Goal: Task Accomplishment & Management: Use online tool/utility

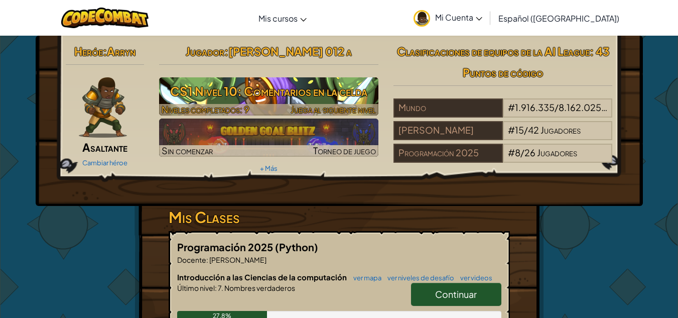
click at [314, 85] on h3 "CS1 Nivel 10: Comentarios en la celda" at bounding box center [268, 91] width 219 height 23
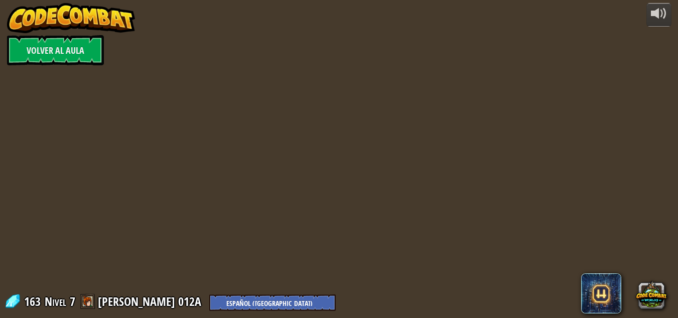
select select "es-419"
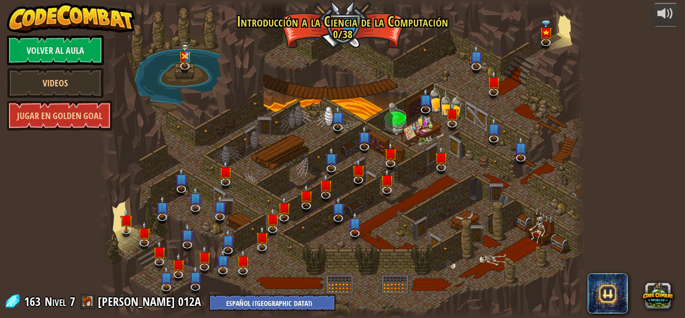
select select "es-419"
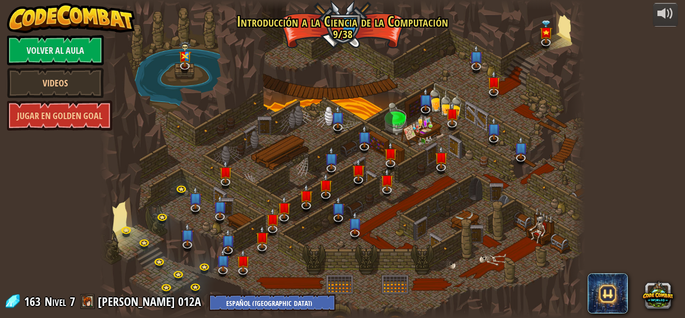
select select "es-419"
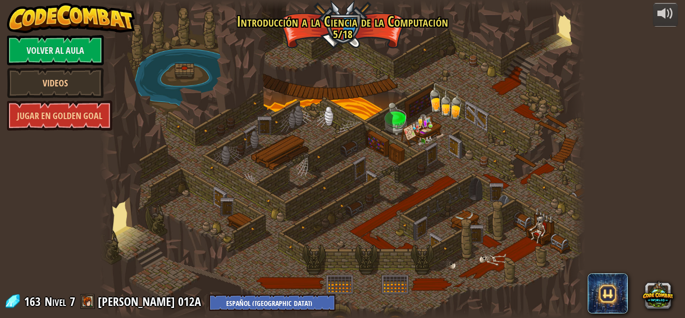
select select "es-419"
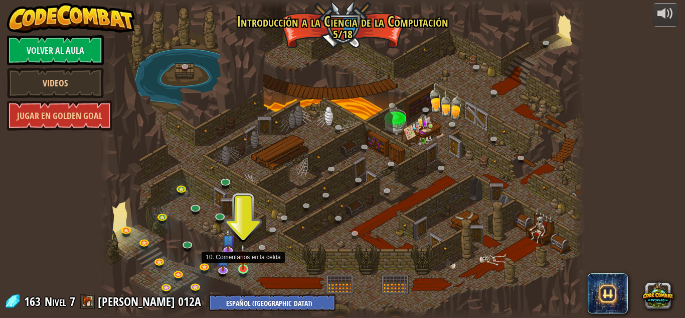
click at [245, 263] on img at bounding box center [243, 256] width 12 height 26
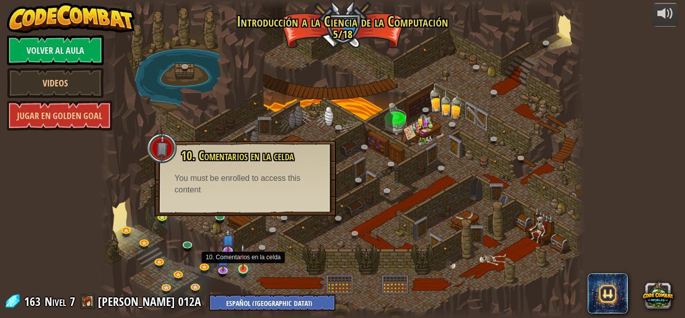
click at [244, 268] on img at bounding box center [243, 256] width 12 height 26
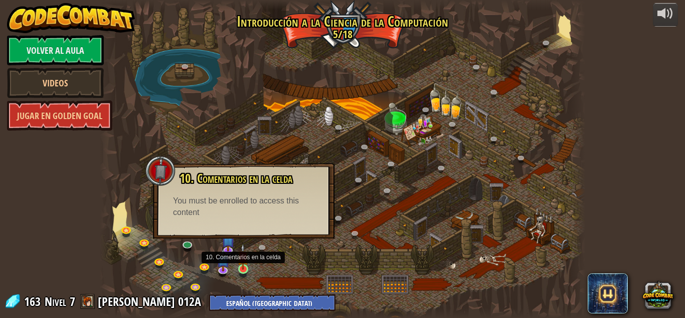
click at [244, 268] on img at bounding box center [243, 256] width 12 height 26
click at [219, 167] on div "10. Comentarios en la celda ¡Estás en una prisión con un hechicero famoso! Di l…" at bounding box center [244, 200] width 182 height 75
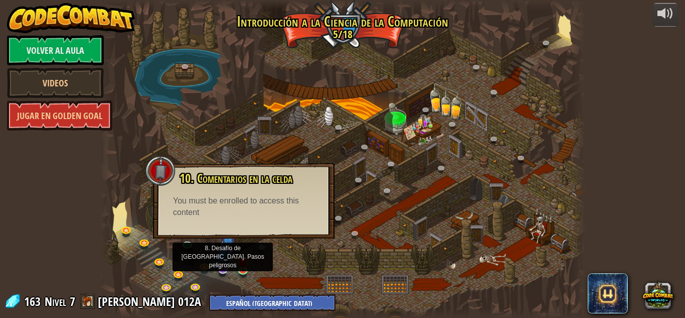
click at [225, 267] on img at bounding box center [222, 254] width 13 height 30
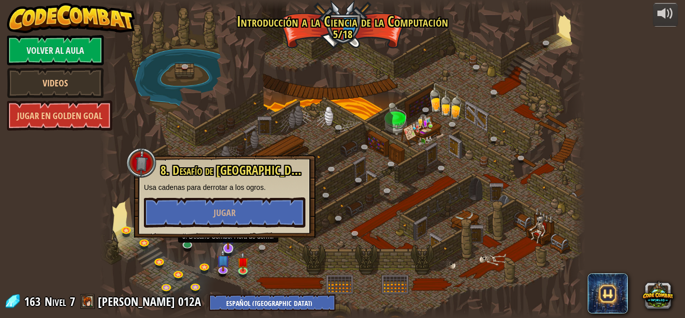
click at [228, 243] on img at bounding box center [228, 234] width 13 height 30
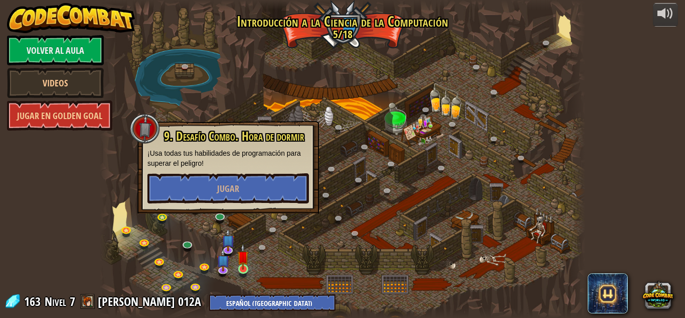
click at [244, 262] on img at bounding box center [243, 256] width 12 height 26
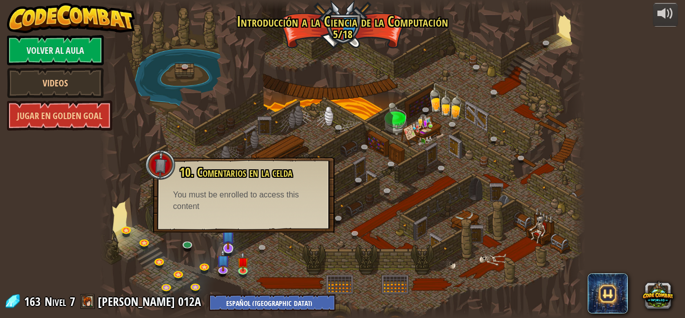
click at [228, 242] on img at bounding box center [228, 234] width 13 height 30
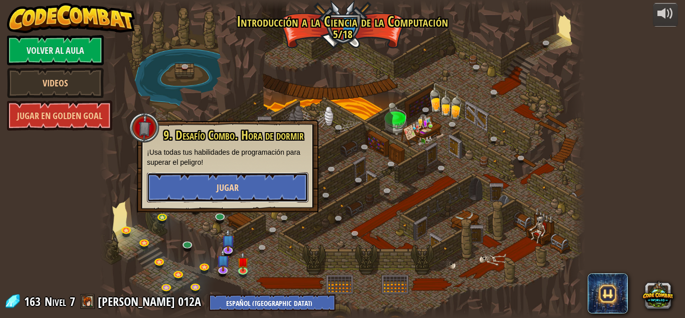
click at [216, 193] on button "Jugar" at bounding box center [228, 187] width 162 height 30
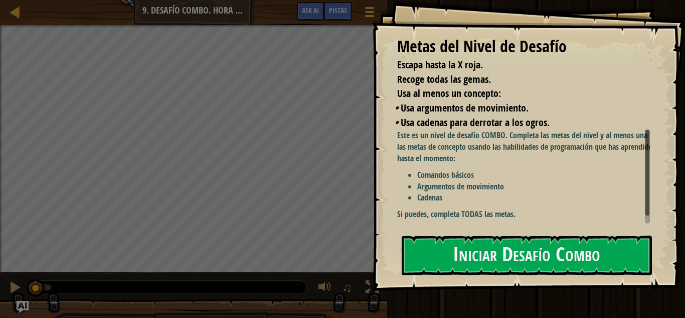
click at [470, 165] on div "Este es un nivel de desafío COMBO. Completa las metas del nivel y al menos una …" at bounding box center [527, 174] width 260 height 90
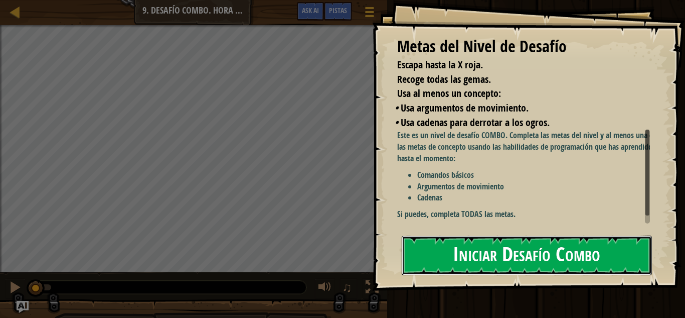
click at [454, 264] on button "Iniciar Desafío Combo" at bounding box center [527, 255] width 250 height 40
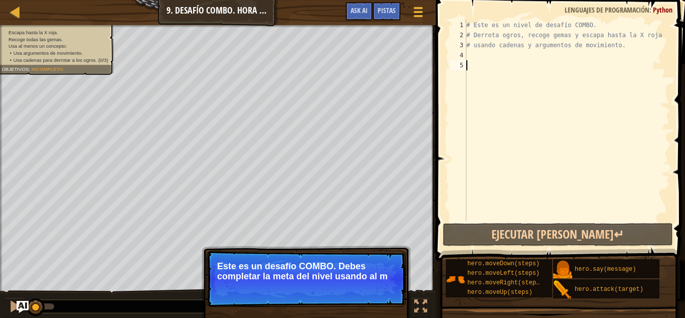
click at [467, 56] on div "# Este es un nivel de desafío COMBO. # Derrota ogros, recoge gemas y escapa has…" at bounding box center [568, 130] width 206 height 221
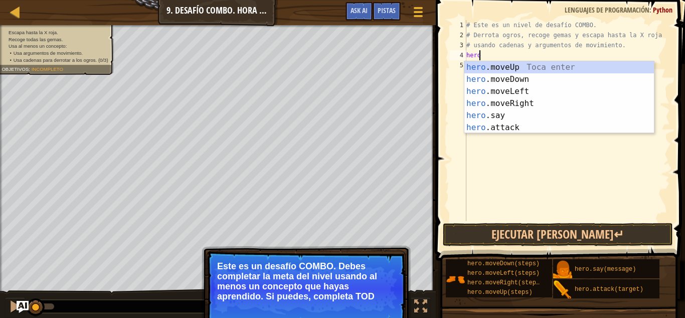
scroll to position [5, 1]
type textarea "hero."
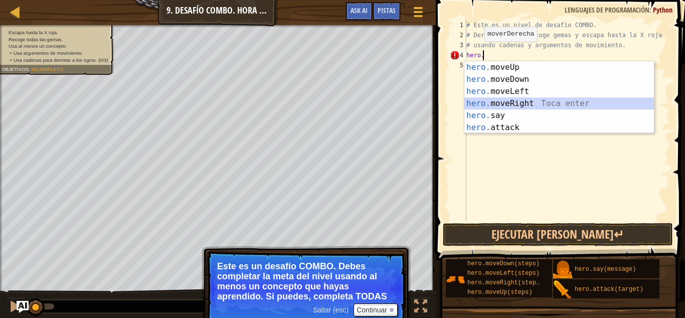
click at [506, 109] on div "hero. moveUp Toca enter hero. moveDown Toca enter hero. moveLeft Toca enter her…" at bounding box center [560, 109] width 190 height 96
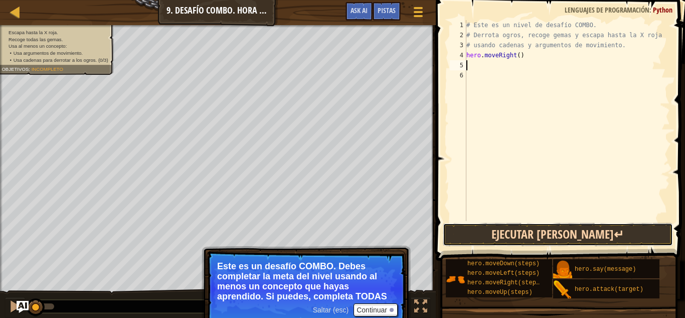
click at [490, 232] on button "Ejecutar [PERSON_NAME]↵" at bounding box center [558, 234] width 230 height 23
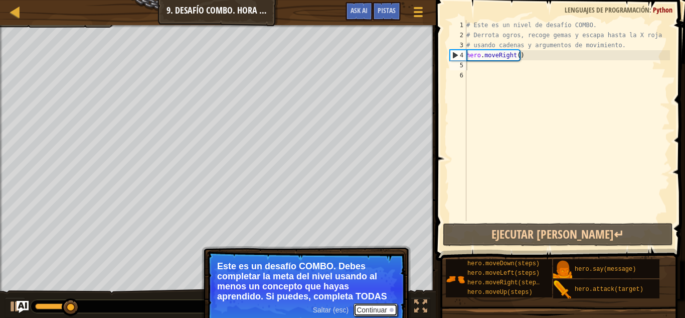
click at [370, 310] on button "Continuar" at bounding box center [376, 309] width 44 height 13
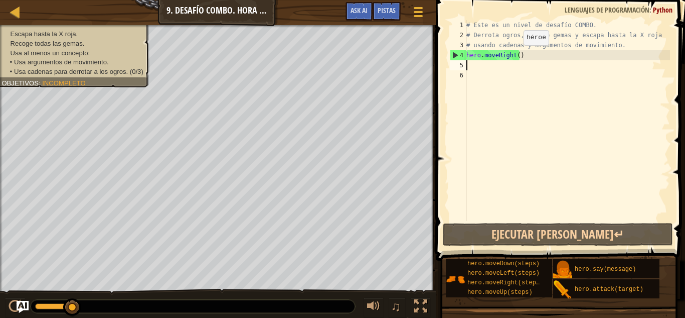
click at [515, 55] on div "# Este es un nivel de desafío COMBO. # Derrota ogros, recoge gemas y escapa has…" at bounding box center [568, 130] width 206 height 221
click at [510, 55] on div "# Este es un nivel de desafío COMBO. # Derrota ogros, recoge gemas y escapa has…" at bounding box center [568, 130] width 206 height 221
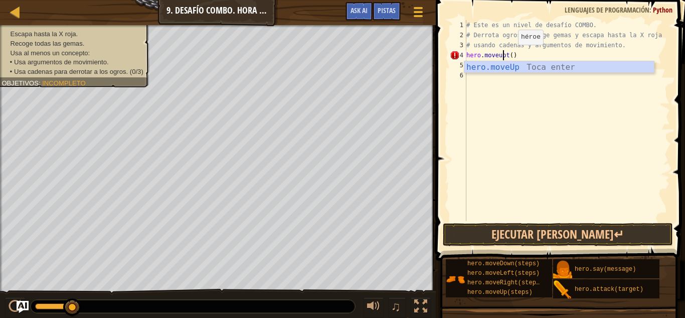
scroll to position [5, 3]
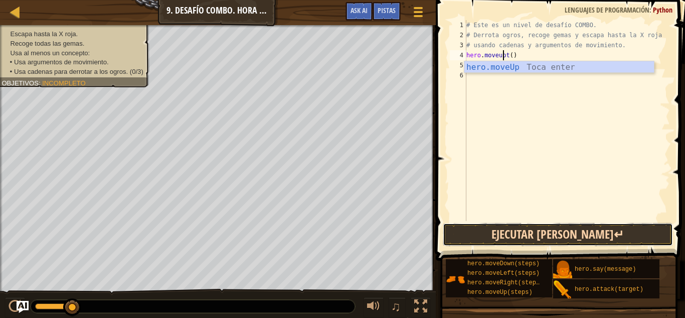
click at [459, 237] on button "Ejecutar [PERSON_NAME]↵" at bounding box center [558, 234] width 230 height 23
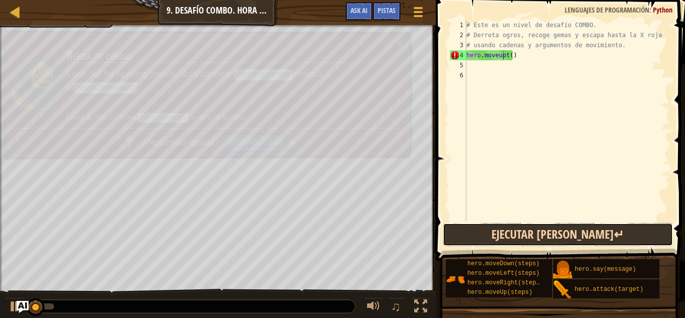
click at [459, 237] on button "Ejecutar [PERSON_NAME]↵" at bounding box center [558, 234] width 230 height 23
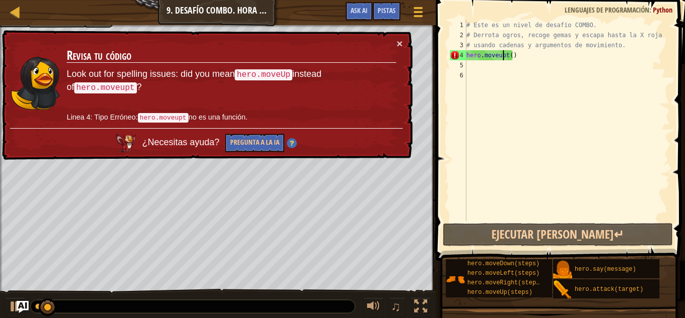
click at [403, 34] on div "× Revisa tu código Look out for spelling issues: did you mean hero.moveUp inste…" at bounding box center [206, 95] width 413 height 130
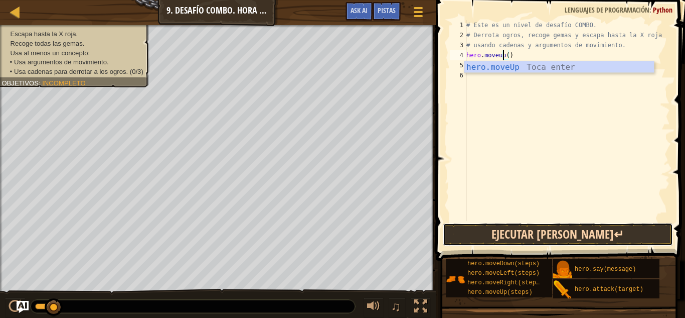
click at [555, 235] on button "Ejecutar [PERSON_NAME]↵" at bounding box center [558, 234] width 230 height 23
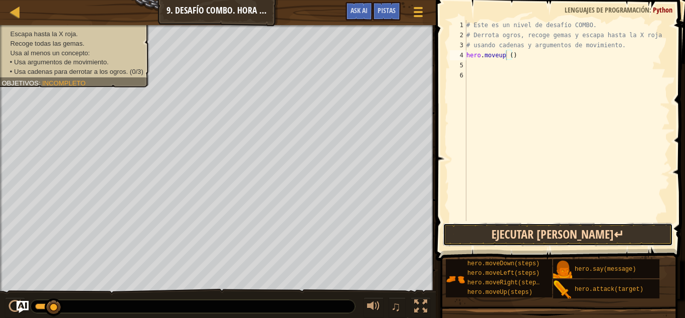
click at [590, 232] on button "Ejecutar [PERSON_NAME]↵" at bounding box center [558, 234] width 230 height 23
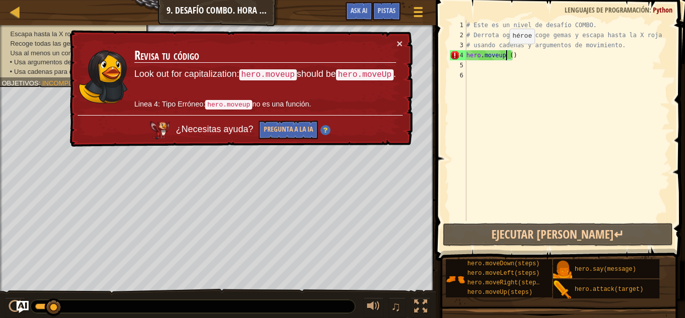
click at [501, 54] on div "# Este es un nivel de desafío COMBO. # Derrota ogros, recoge gemas y escapa has…" at bounding box center [568, 130] width 206 height 221
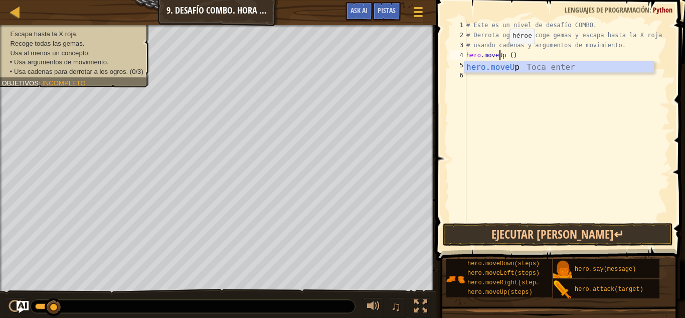
scroll to position [5, 3]
type textarea "hero.moveUp ()"
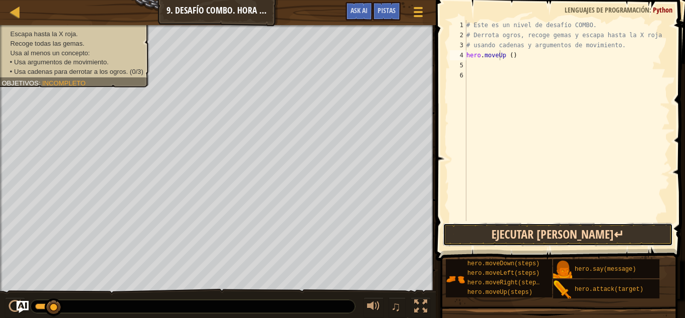
click at [518, 227] on button "Ejecutar [PERSON_NAME]↵" at bounding box center [558, 234] width 230 height 23
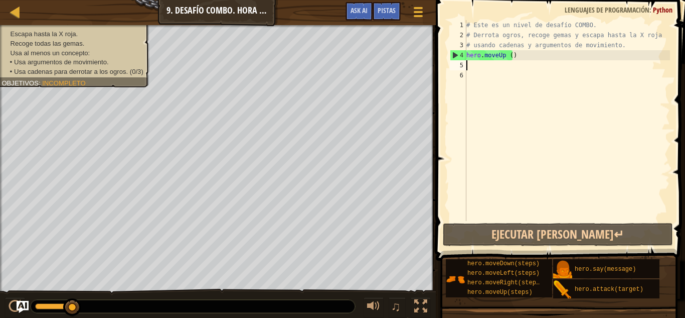
click at [490, 69] on div "# Este es un nivel de desafío COMBO. # Derrota ogros, recoge gemas y escapa has…" at bounding box center [568, 130] width 206 height 221
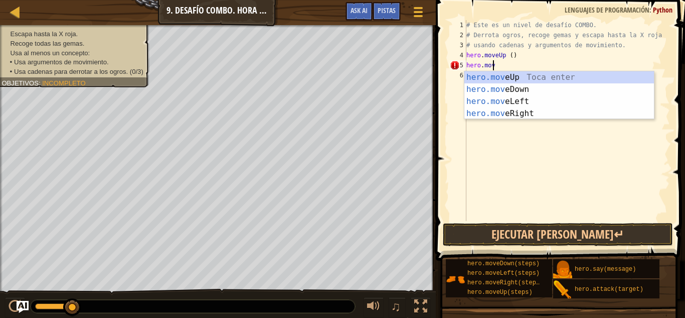
scroll to position [5, 2]
type textarea "hero.move"
click at [517, 111] on div "hero.move Up Toca enter hero.move Down Toca enter hero.move Left Toca enter her…" at bounding box center [560, 107] width 190 height 72
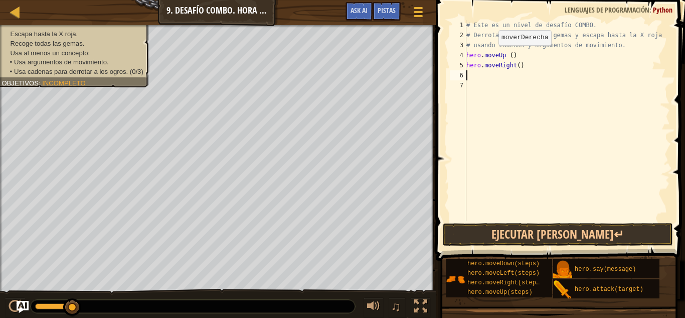
scroll to position [5, 0]
click at [519, 65] on div "# Este es un nivel de desafío COMBO. # Derrota ogros, recoge gemas y escapa has…" at bounding box center [568, 130] width 206 height 221
click at [514, 65] on div "# Este es un nivel de desafío COMBO. # Derrota ogros, recoge gemas y escapa has…" at bounding box center [568, 130] width 206 height 221
click at [517, 65] on div "# Este es un nivel de desafío COMBO. # Derrota ogros, recoge gemas y escapa has…" at bounding box center [568, 130] width 206 height 221
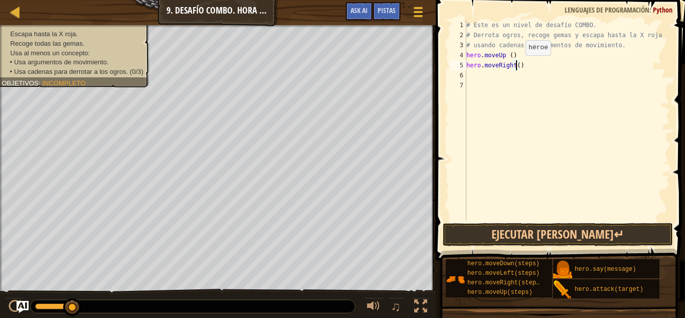
type textarea "hero.moveRight(2)"
click at [478, 75] on div "# Este es un nivel de desafío COMBO. # Derrota ogros, recoge gemas y escapa has…" at bounding box center [568, 130] width 206 height 221
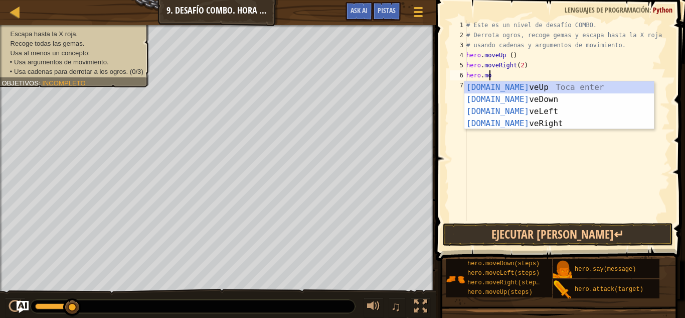
scroll to position [5, 2]
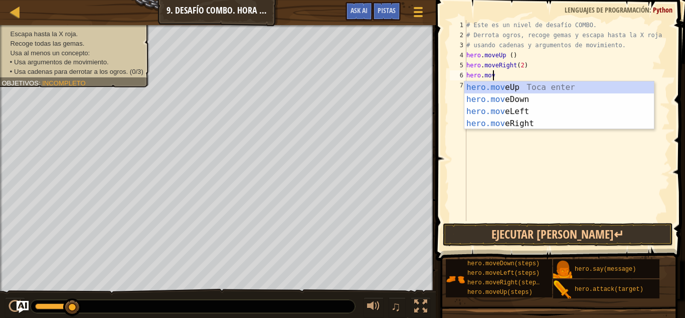
type textarea "hero.move"
click at [490, 101] on div "hero.move Up Toca enter hero.move Down Toca enter hero.move Left Toca enter her…" at bounding box center [560, 117] width 190 height 72
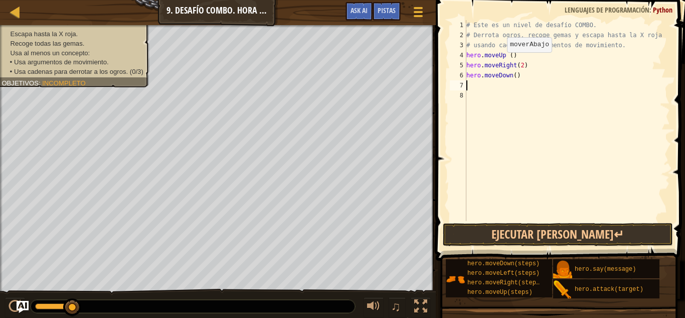
scroll to position [5, 0]
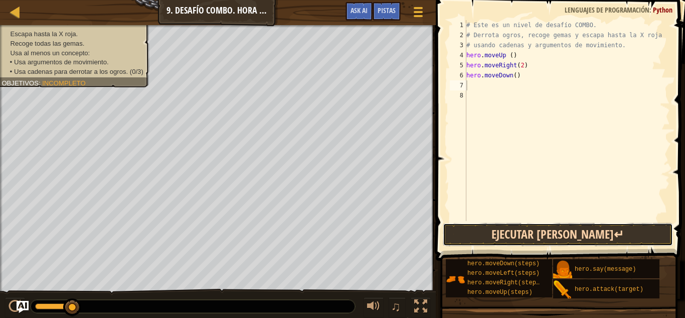
click at [473, 231] on button "Ejecutar [PERSON_NAME]↵" at bounding box center [558, 234] width 230 height 23
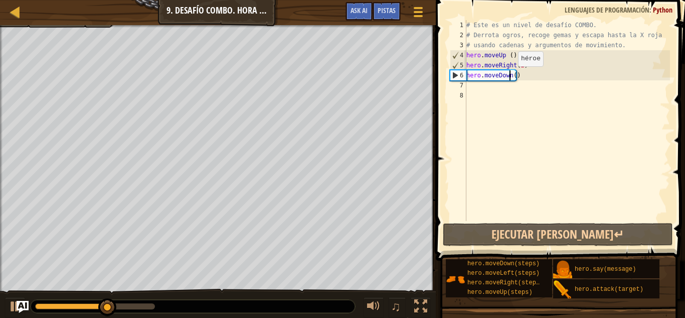
click at [510, 76] on div "# Este es un nivel de desafío COMBO. # Derrota ogros, recoge gemas y escapa has…" at bounding box center [568, 130] width 206 height 221
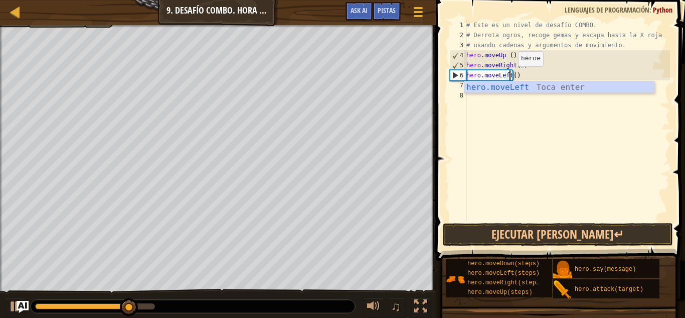
scroll to position [5, 4]
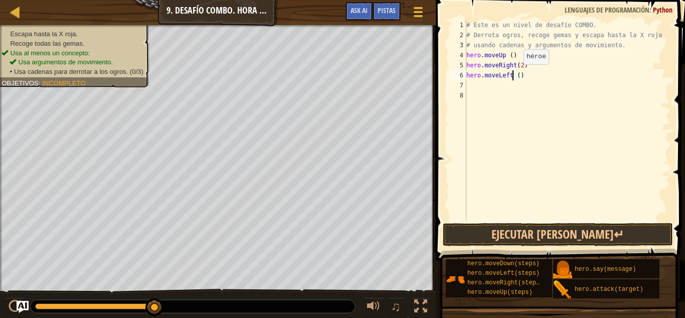
click at [515, 74] on div "# Este es un nivel de desafío COMBO. # Derrota ogros, recoge gemas y escapa has…" at bounding box center [568, 130] width 206 height 221
type textarea "hero.moveLeft (2)"
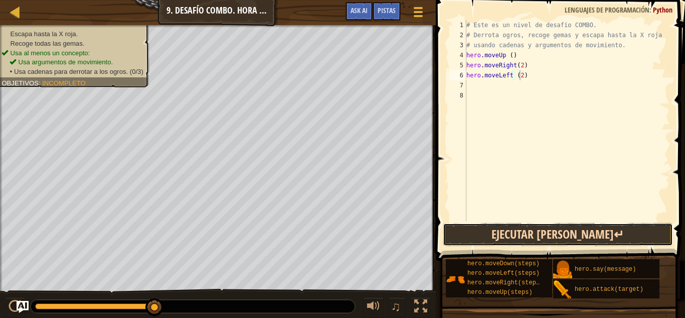
click at [549, 234] on button "Ejecutar [PERSON_NAME]↵" at bounding box center [558, 234] width 230 height 23
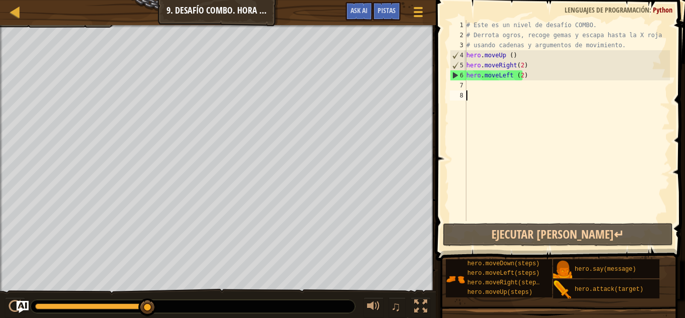
click at [484, 91] on div "# Este es un nivel de desafío COMBO. # Derrota ogros, recoge gemas y escapa has…" at bounding box center [568, 130] width 206 height 221
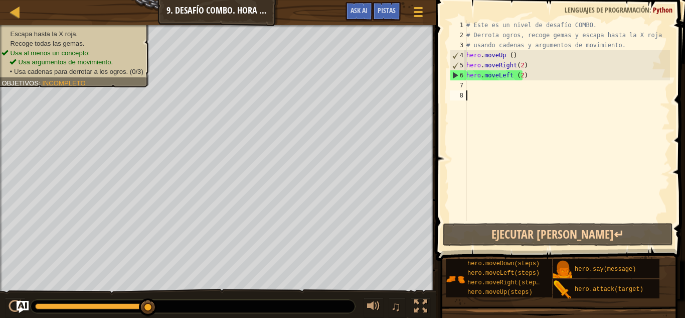
click at [475, 85] on div "# Este es un nivel de desafío COMBO. # Derrota ogros, recoge gemas y escapa has…" at bounding box center [568, 130] width 206 height 221
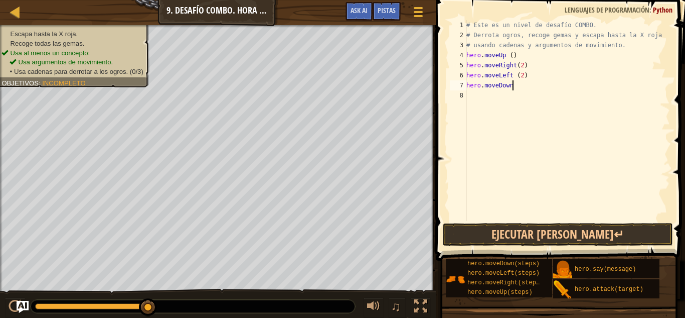
scroll to position [5, 4]
type textarea "hero.moveDown (2)"
click at [474, 96] on div "# Este es un nivel de desafío COMBO. # Derrota ogros, recoge gemas y escapa has…" at bounding box center [568, 130] width 206 height 221
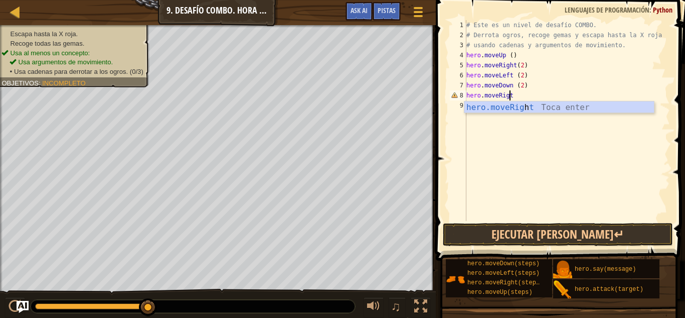
scroll to position [5, 3]
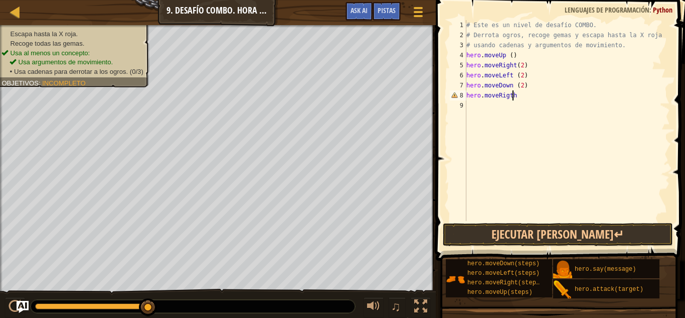
type textarea "hero.moveRigt"
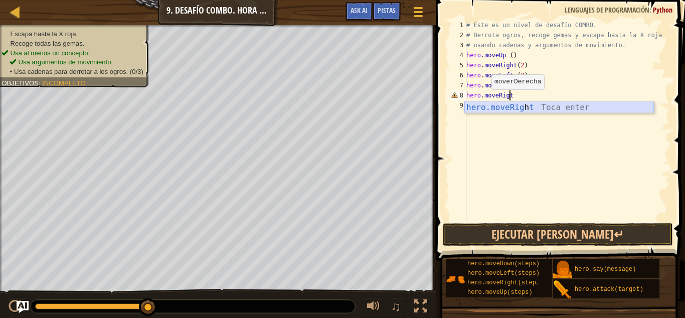
click at [536, 103] on div "hero.moveRig h t Toca enter" at bounding box center [560, 119] width 190 height 36
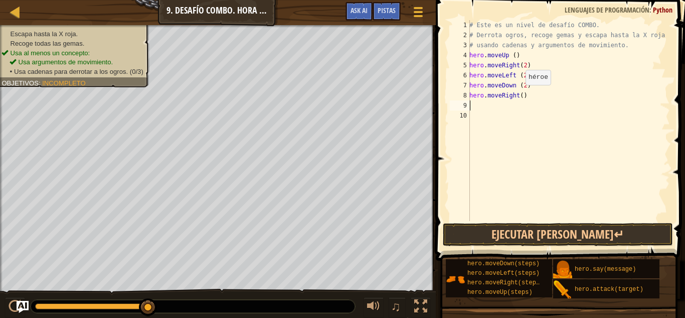
click at [520, 95] on div "# Este es un nivel de desafío COMBO. # Derrota ogros, recoge gemas y escapa has…" at bounding box center [569, 130] width 203 height 221
type textarea "hero.moveRight(2)"
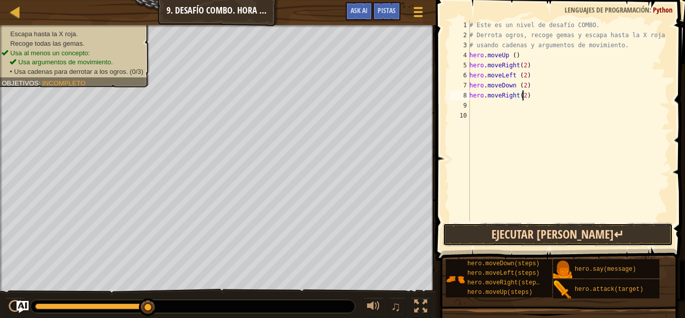
click at [550, 230] on button "Ejecutar [PERSON_NAME]↵" at bounding box center [558, 234] width 230 height 23
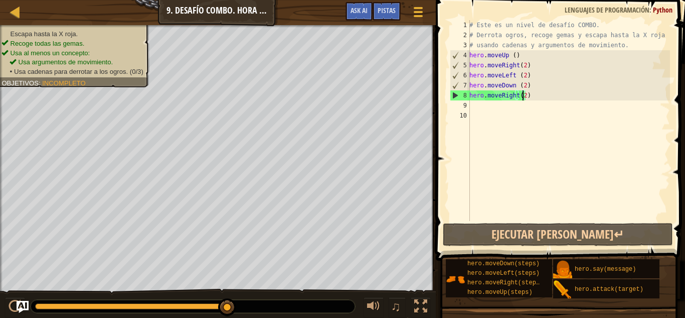
click at [475, 105] on div "# Este es un nivel de desafío COMBO. # Derrota ogros, recoge gemas y escapa has…" at bounding box center [569, 130] width 203 height 221
click at [474, 106] on div "# Este es un nivel de desafío COMBO. # Derrota ogros, recoge gemas y escapa has…" at bounding box center [569, 130] width 203 height 221
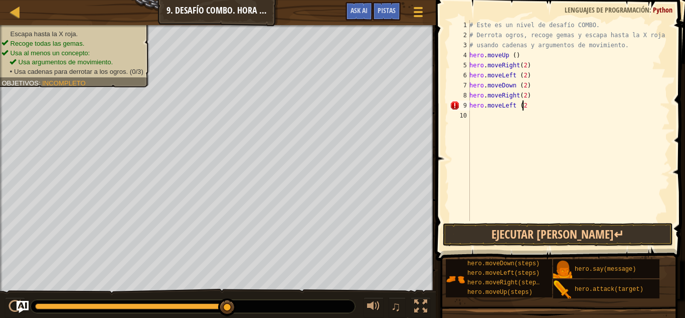
scroll to position [5, 4]
type textarea "hero.moveLeft (2)"
click at [490, 115] on div "# Este es un nivel de desafío COMBO. # Derrota ogros, recoge gemas y escapa has…" at bounding box center [569, 130] width 203 height 221
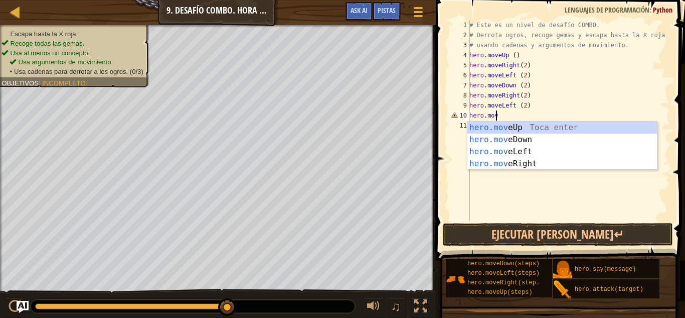
scroll to position [5, 2]
type textarea "hero.move"
click at [499, 127] on div "hero.move Up Toca enter hero.move Down Toca enter hero.move Left Toca enter her…" at bounding box center [563, 157] width 190 height 72
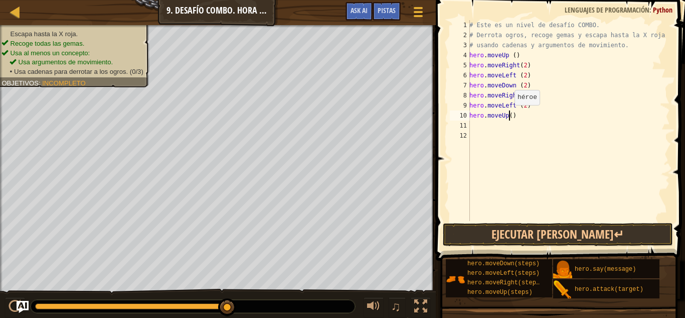
click at [509, 115] on div "# Este es un nivel de desafío COMBO. # Derrota ogros, recoge gemas y escapa has…" at bounding box center [569, 130] width 203 height 221
type textarea "hero.moveUp(2)"
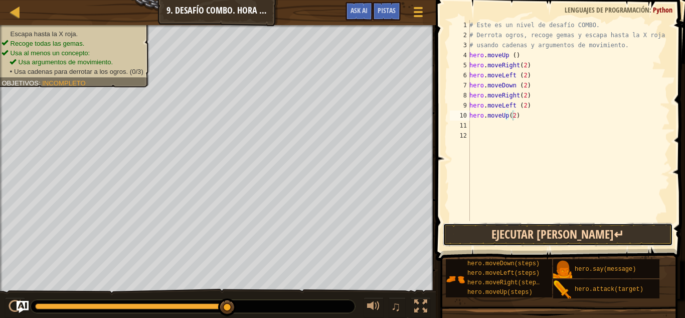
click at [470, 227] on button "Ejecutar [PERSON_NAME]↵" at bounding box center [558, 234] width 230 height 23
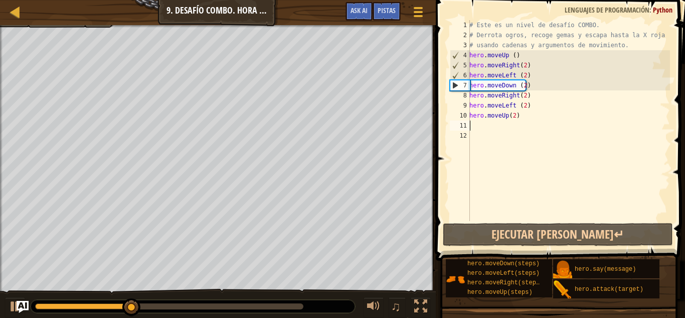
click at [477, 126] on div "# Este es un nivel de desafío COMBO. # Derrota ogros, recoge gemas y escapa has…" at bounding box center [569, 130] width 203 height 221
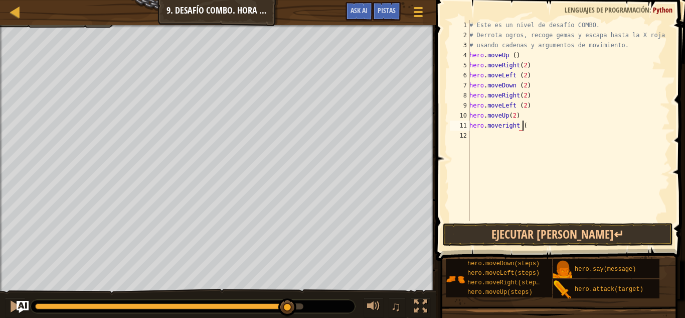
scroll to position [5, 4]
click at [497, 224] on button "Ejecutar [PERSON_NAME]↵" at bounding box center [558, 234] width 230 height 23
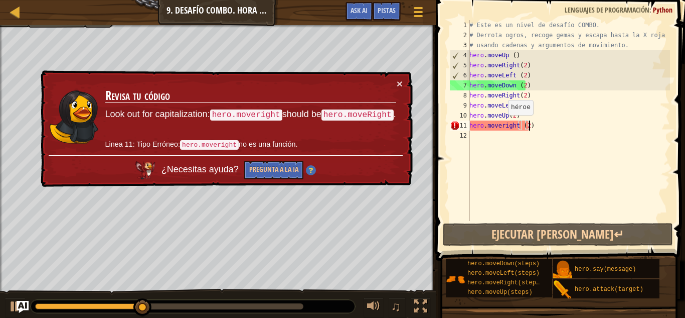
click at [500, 122] on div "# Este es un nivel de desafío COMBO. # Derrota ogros, recoge gemas y escapa has…" at bounding box center [569, 130] width 203 height 221
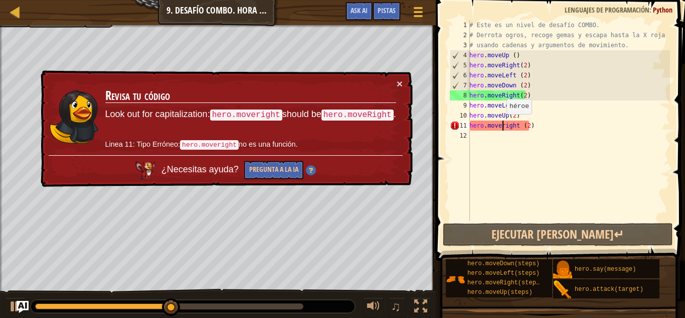
click at [501, 124] on div "# Este es un nivel de desafío COMBO. # Derrota ogros, recoge gemas y escapa has…" at bounding box center [569, 130] width 203 height 221
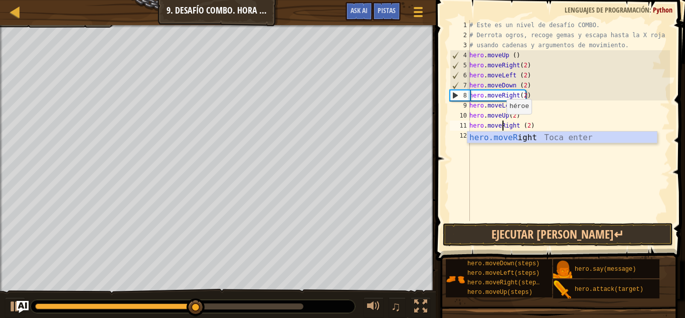
scroll to position [5, 3]
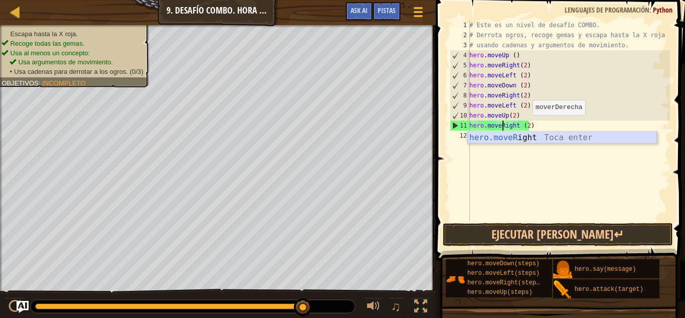
click at [536, 136] on div "hero.moveR ight Toca enter" at bounding box center [563, 149] width 190 height 36
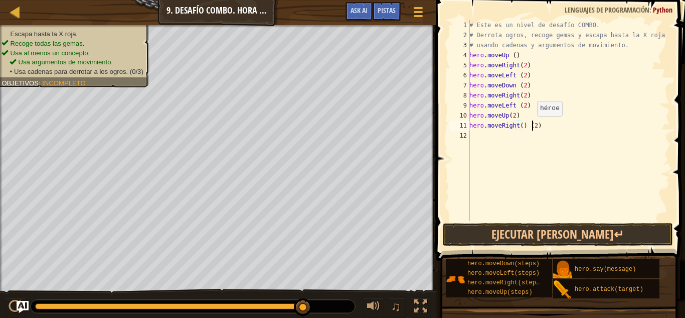
click at [532, 126] on div "# Este es un nivel de desafío COMBO. # Derrota ogros, recoge gemas y escapa has…" at bounding box center [569, 130] width 203 height 221
click at [540, 125] on div "# Este es un nivel de desafío COMBO. # Derrota ogros, recoge gemas y escapa has…" at bounding box center [569, 130] width 203 height 221
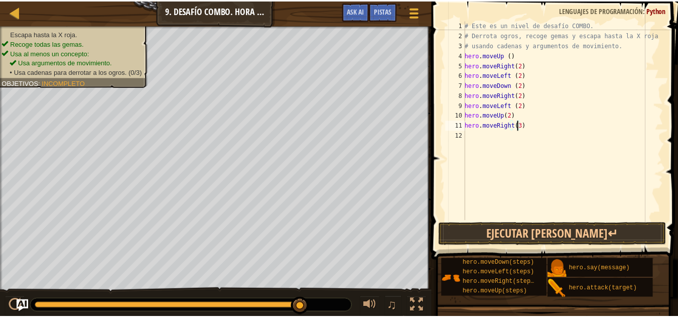
scroll to position [5, 4]
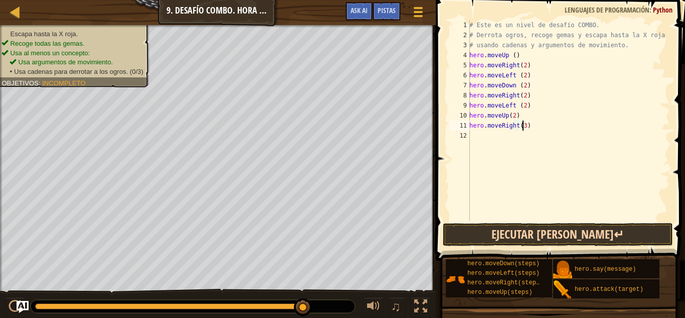
type textarea "hero.moveRight(3)"
click at [477, 239] on button "Ejecutar [PERSON_NAME]↵" at bounding box center [558, 234] width 230 height 23
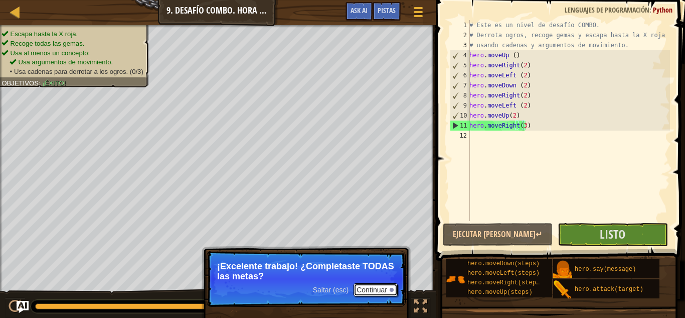
click at [372, 291] on button "Continuar" at bounding box center [376, 289] width 44 height 13
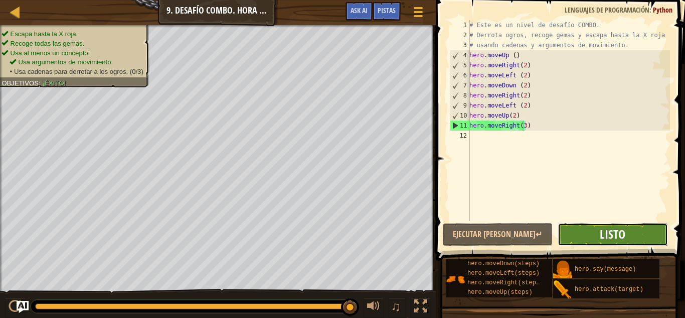
click at [611, 232] on span "Listo" at bounding box center [613, 234] width 26 height 16
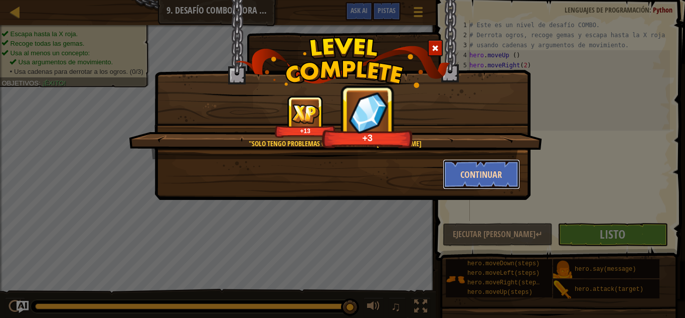
click at [508, 177] on button "Continuar" at bounding box center [482, 174] width 78 height 30
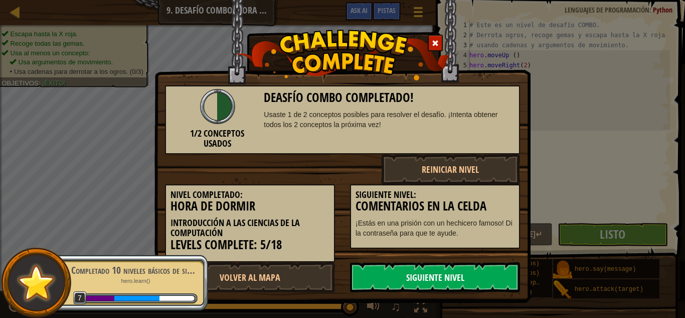
click at [417, 280] on link "Siguiente Nivel" at bounding box center [435, 277] width 170 height 30
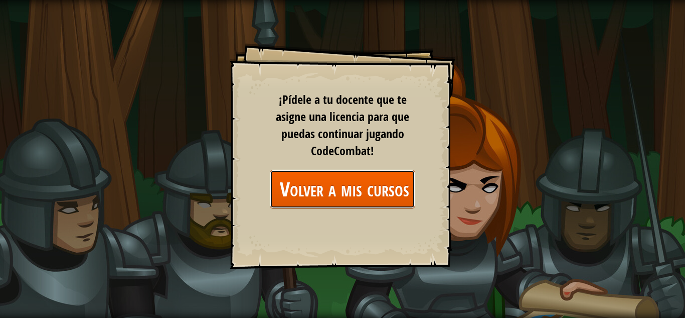
click at [341, 193] on link "Volver a mis cursos" at bounding box center [343, 189] width 146 height 39
